Goal: Task Accomplishment & Management: Manage account settings

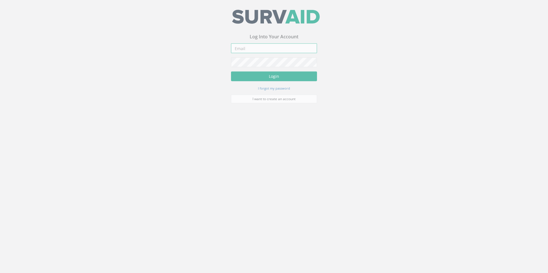
type input "[PERSON_NAME][EMAIL_ADDRESS][PERSON_NAME][DOMAIN_NAME]"
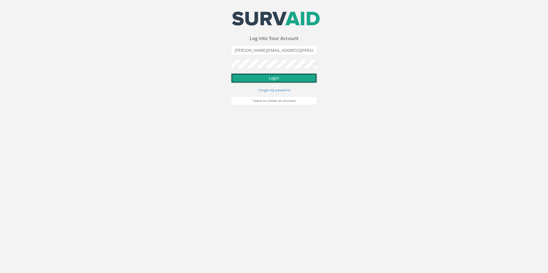
click at [267, 77] on button "Login" at bounding box center [274, 78] width 86 height 10
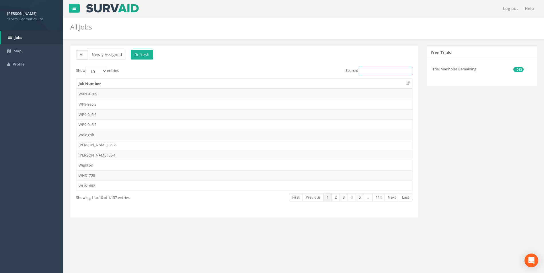
click at [369, 73] on input "Search:" at bounding box center [386, 71] width 52 height 9
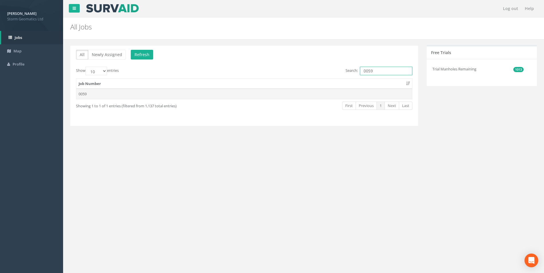
type input "0059"
click at [211, 98] on td "0059" at bounding box center [244, 94] width 336 height 10
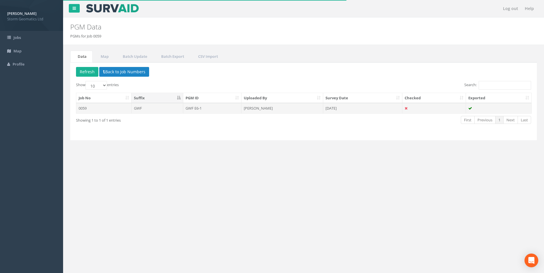
click at [124, 107] on td "0059" at bounding box center [103, 108] width 55 height 10
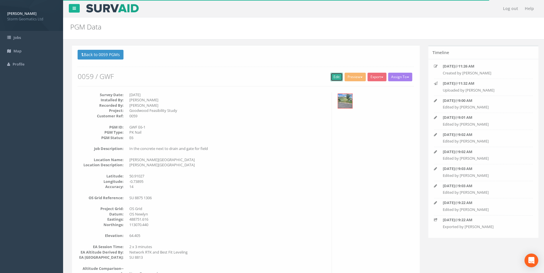
click at [333, 78] on link "Edit" at bounding box center [335, 77] width 12 height 9
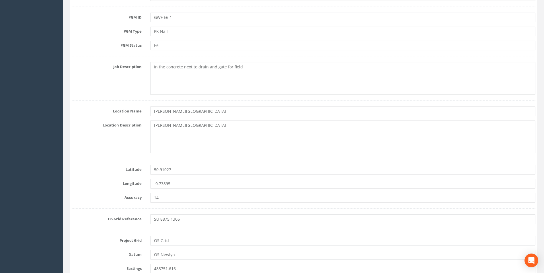
scroll to position [315, 0]
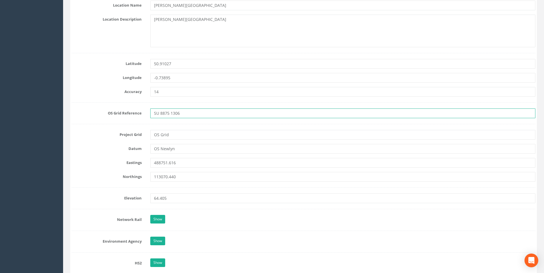
click at [180, 114] on input "SU 8875 1306" at bounding box center [342, 114] width 385 height 10
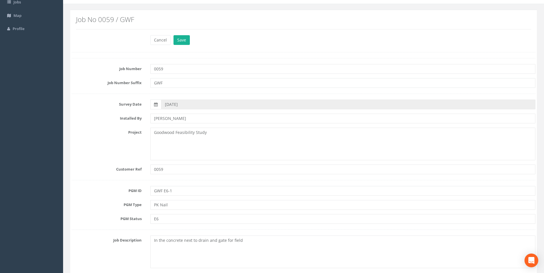
scroll to position [0, 0]
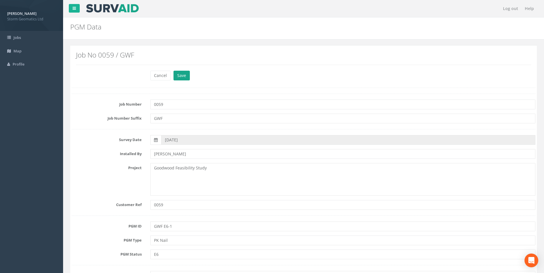
type input "SU 8875 1307"
click at [180, 78] on button "Save" at bounding box center [181, 76] width 16 height 10
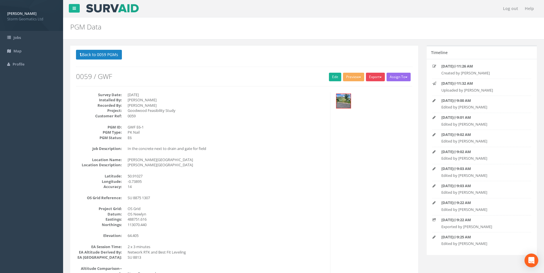
click at [375, 77] on button "Export" at bounding box center [375, 77] width 19 height 9
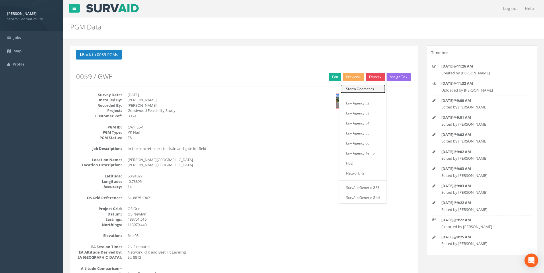
click at [363, 90] on link "Storm Geomatics" at bounding box center [362, 89] width 45 height 9
